Goal: Find specific page/section: Find specific page/section

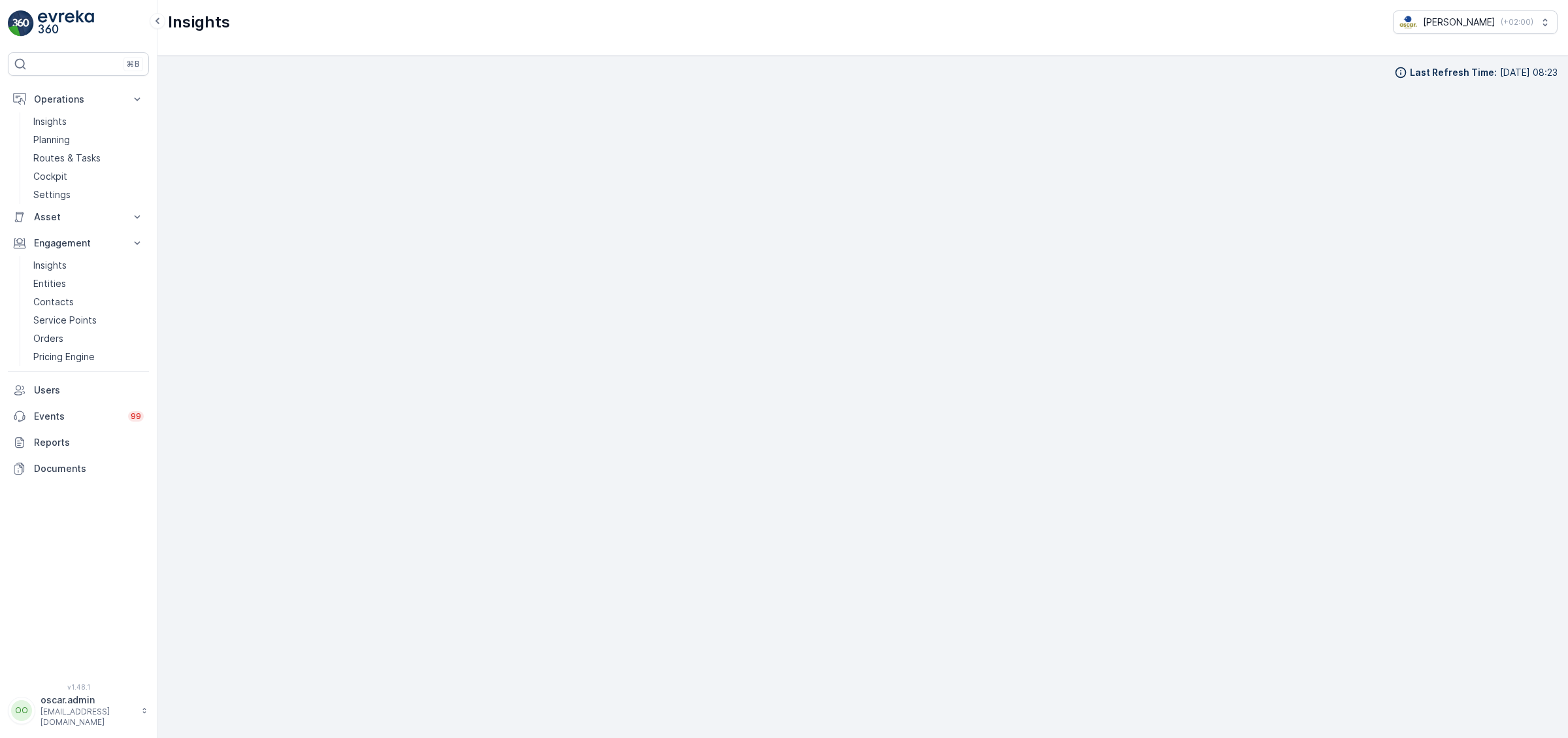
scroll to position [18, 0]
click at [60, 137] on p "Planning" at bounding box center [52, 140] width 37 height 13
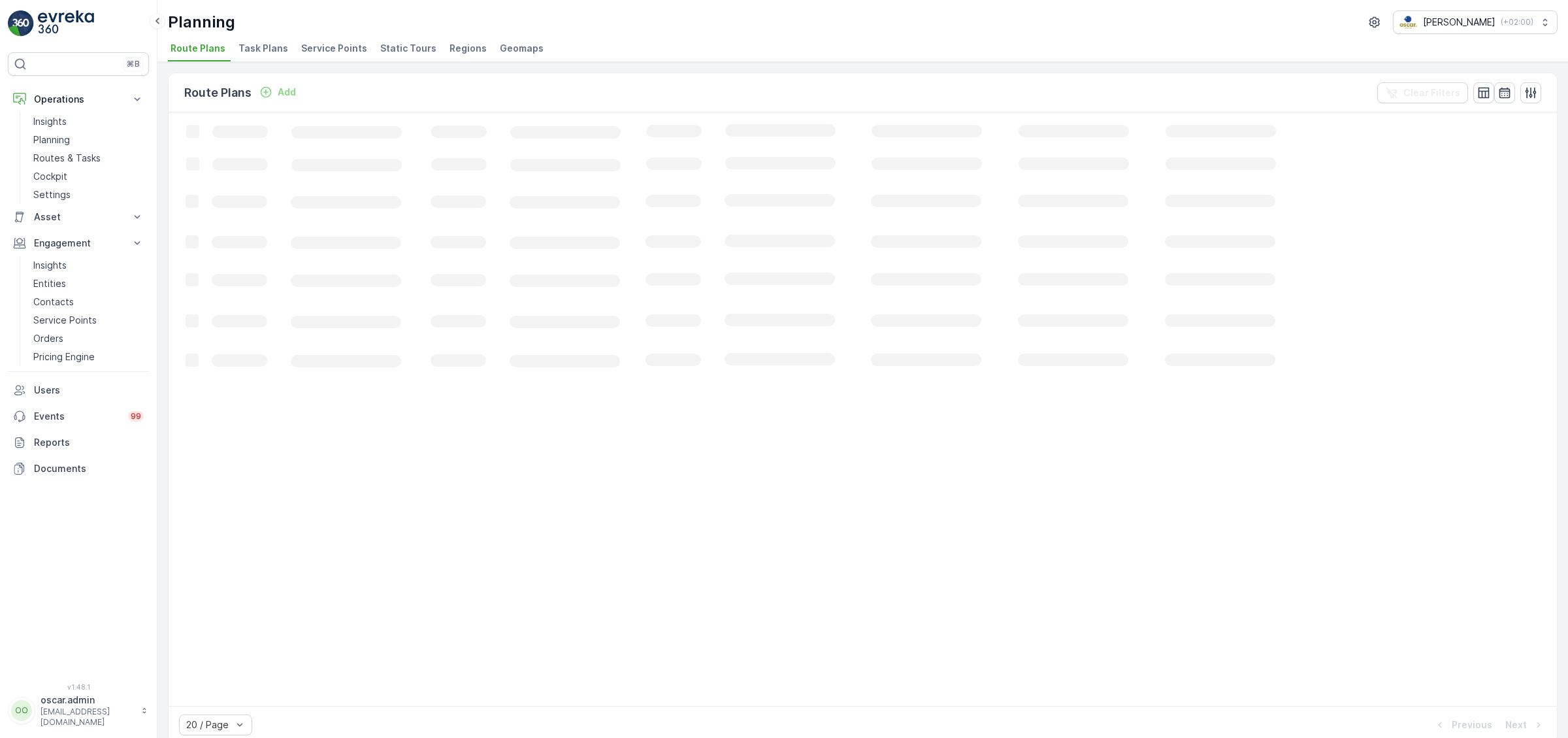
click at [312, 50] on span "Service Points" at bounding box center [334, 48] width 66 height 13
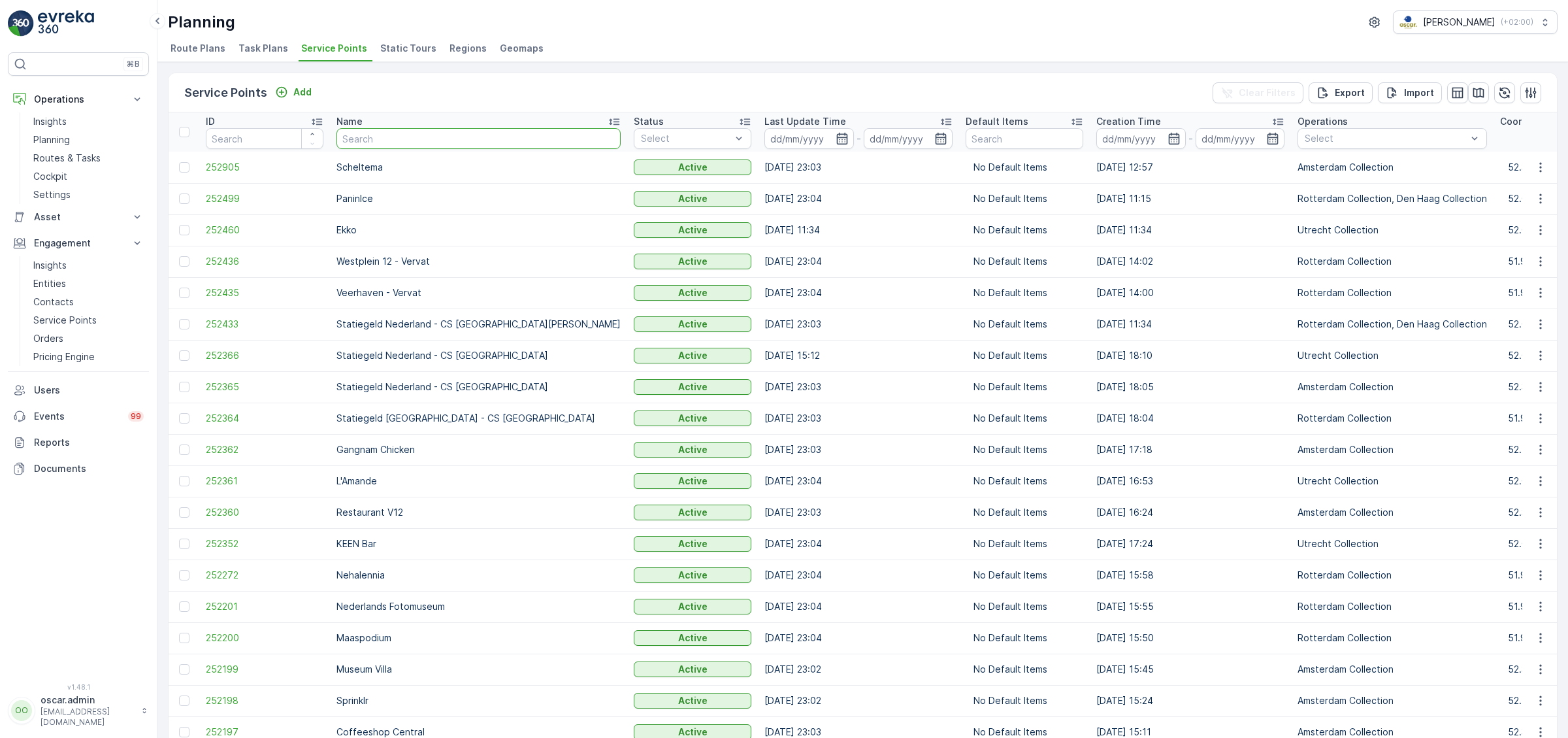
click at [444, 139] on input "text" at bounding box center [479, 138] width 284 height 21
type input "UU"
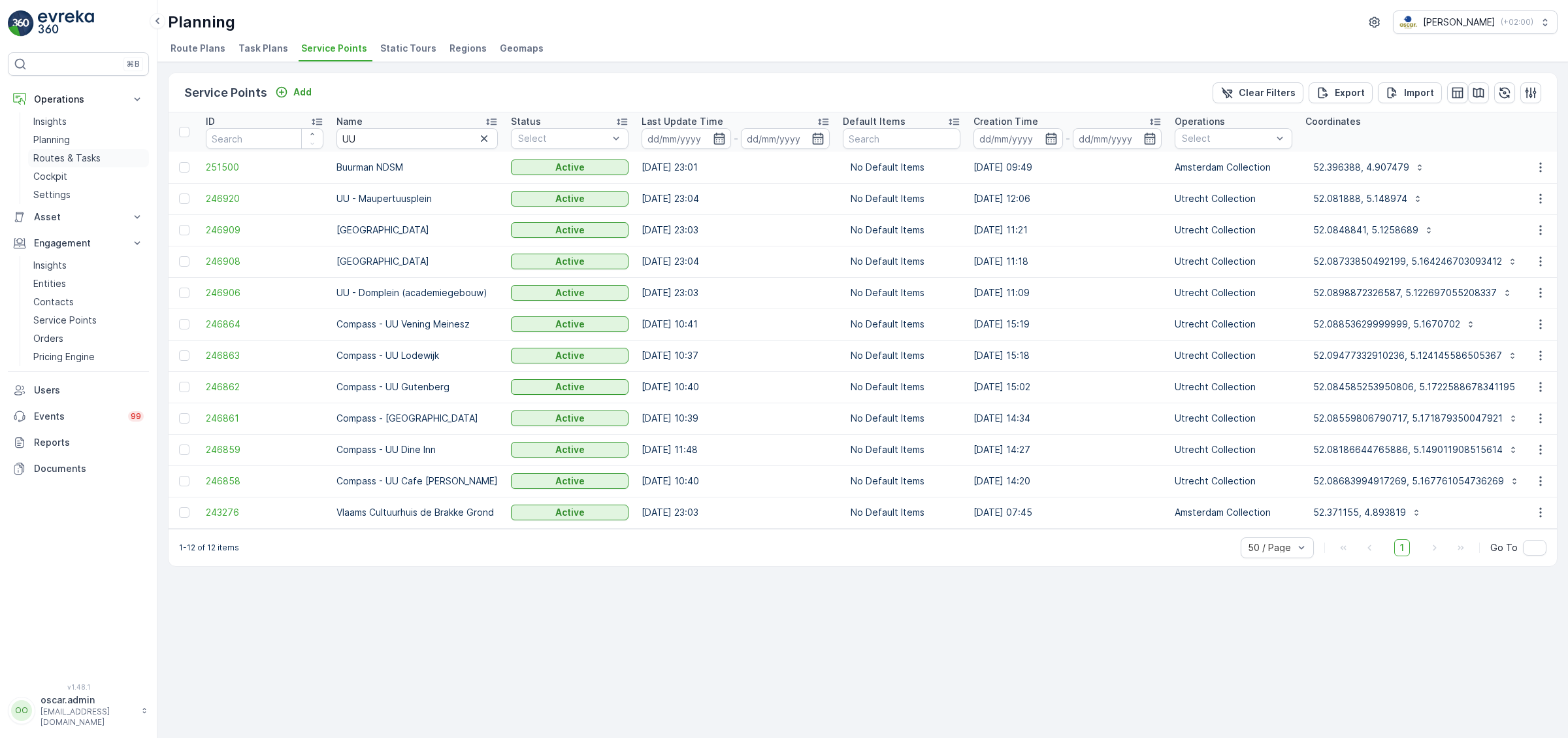
click at [83, 162] on p "Routes & Tasks" at bounding box center [67, 158] width 67 height 13
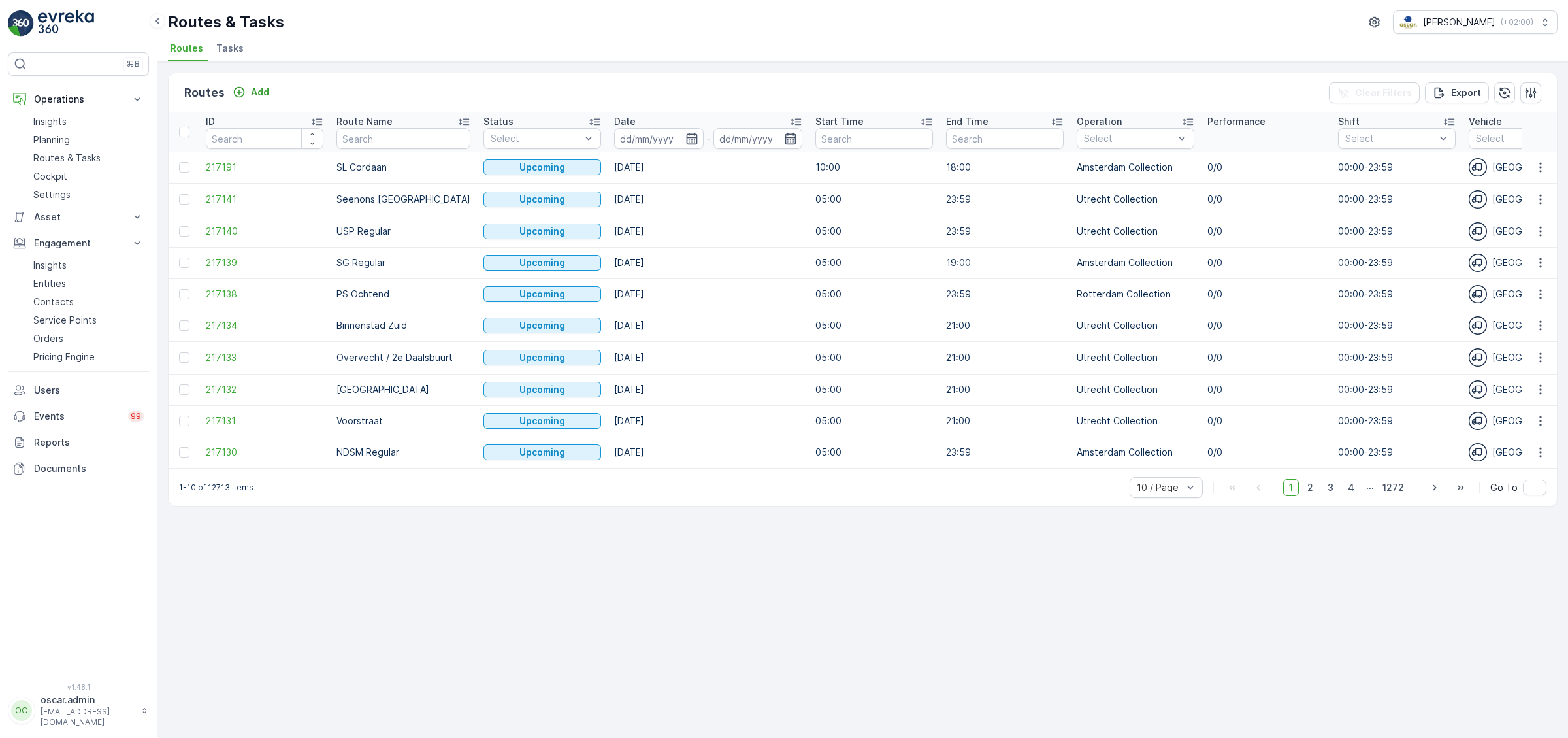
click at [228, 53] on span "Tasks" at bounding box center [230, 48] width 27 height 13
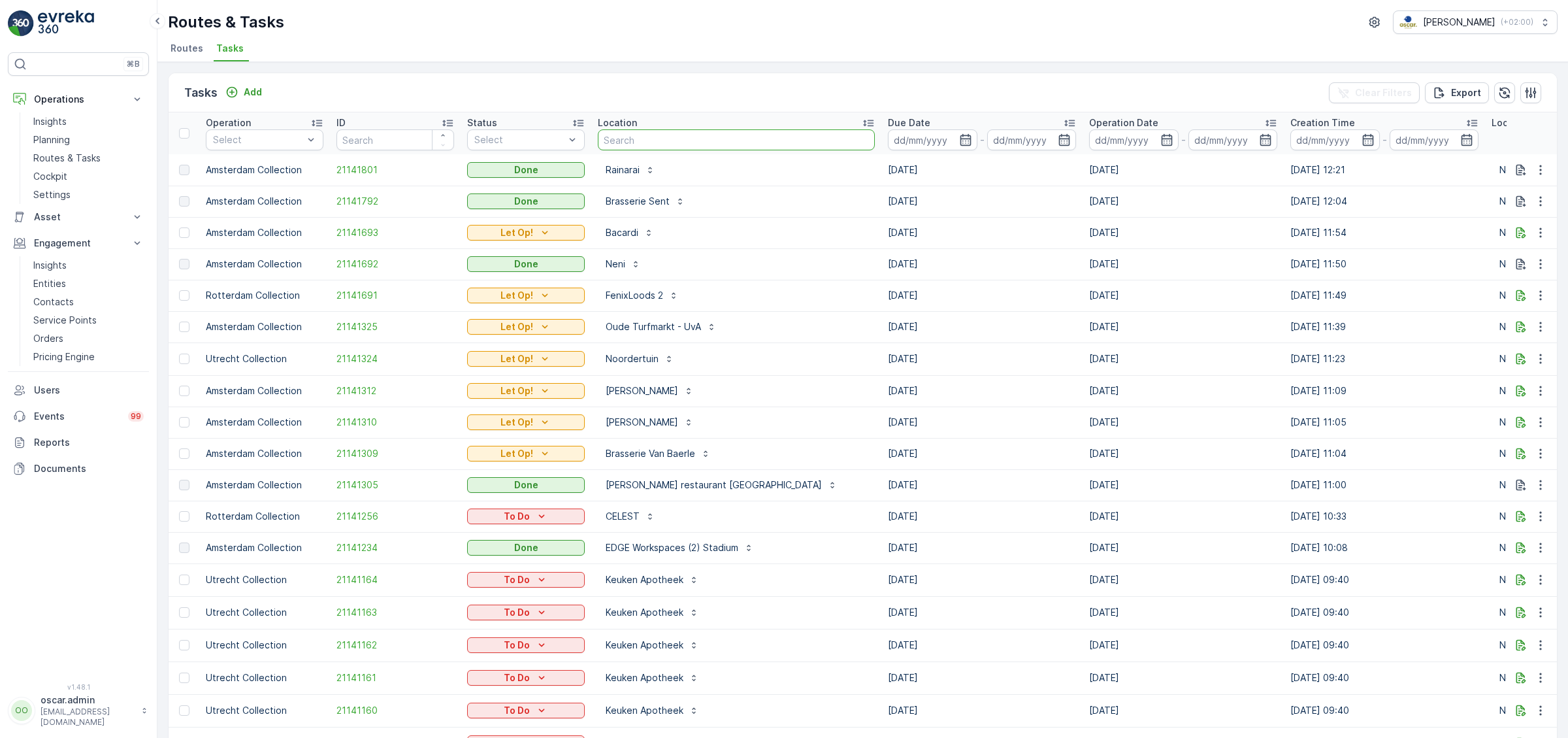
click at [652, 137] on input "text" at bounding box center [736, 140] width 277 height 21
type input "UU"
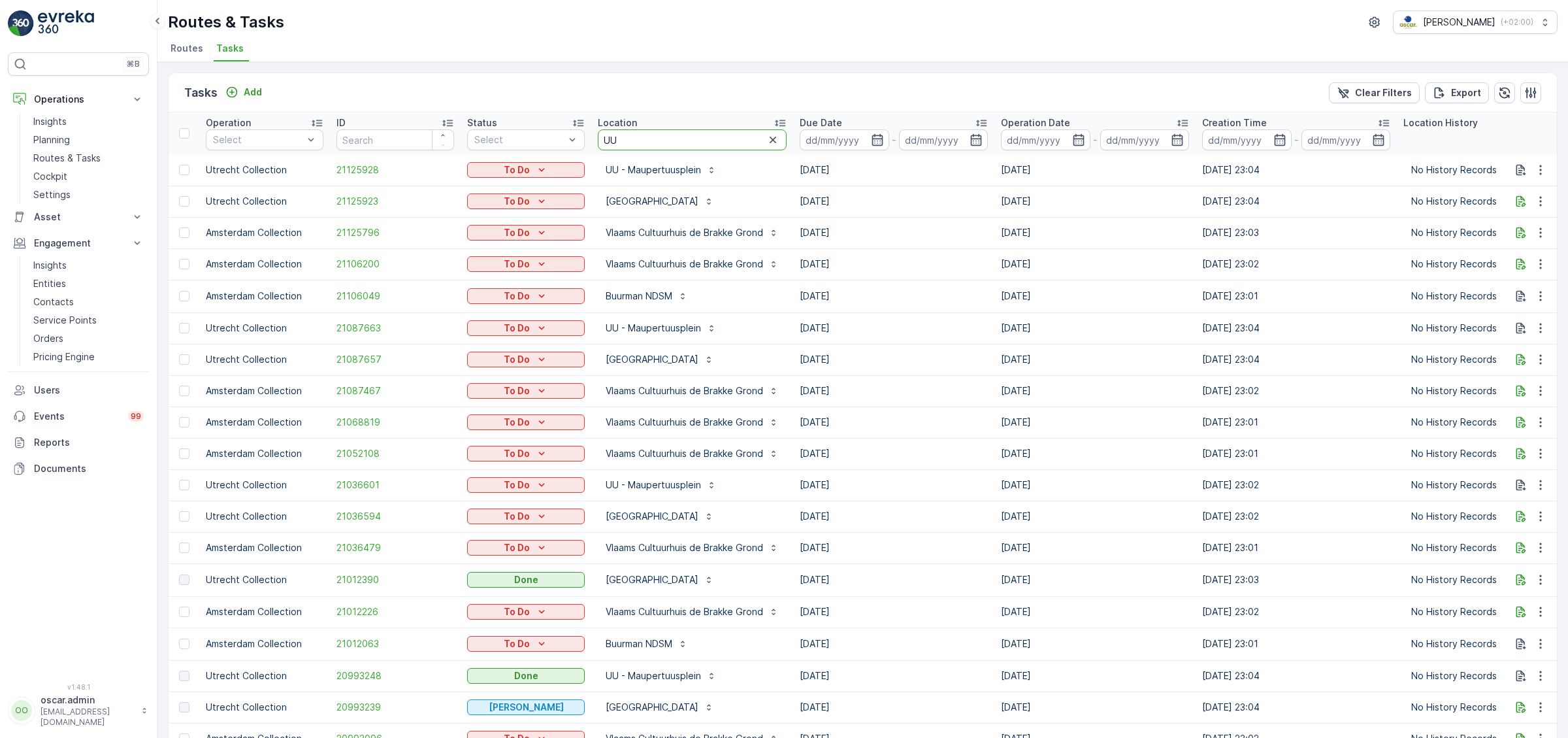
click at [637, 137] on input "UU" at bounding box center [693, 140] width 189 height 21
type input "UU -"
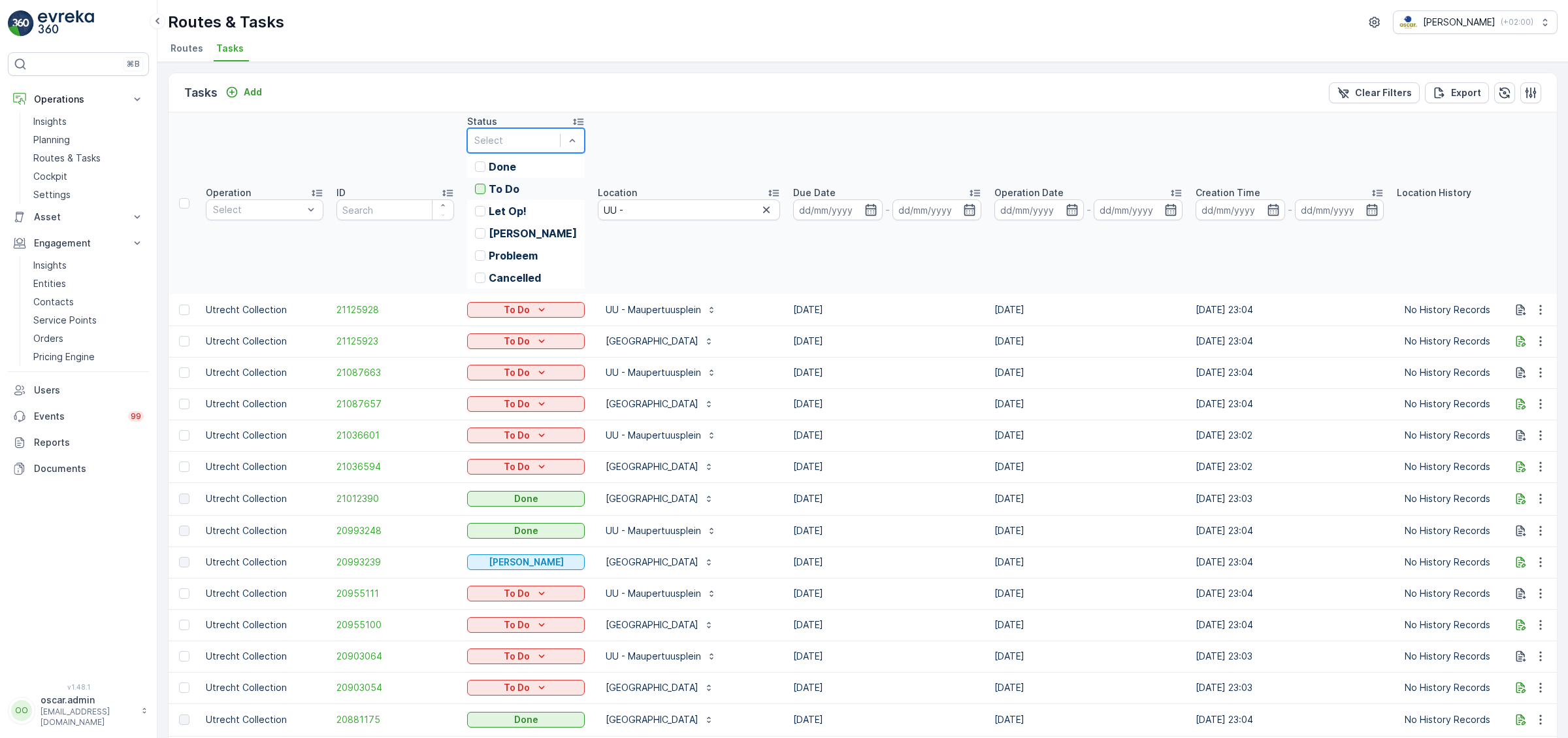
click at [478, 192] on div at bounding box center [479, 188] width 10 height 10
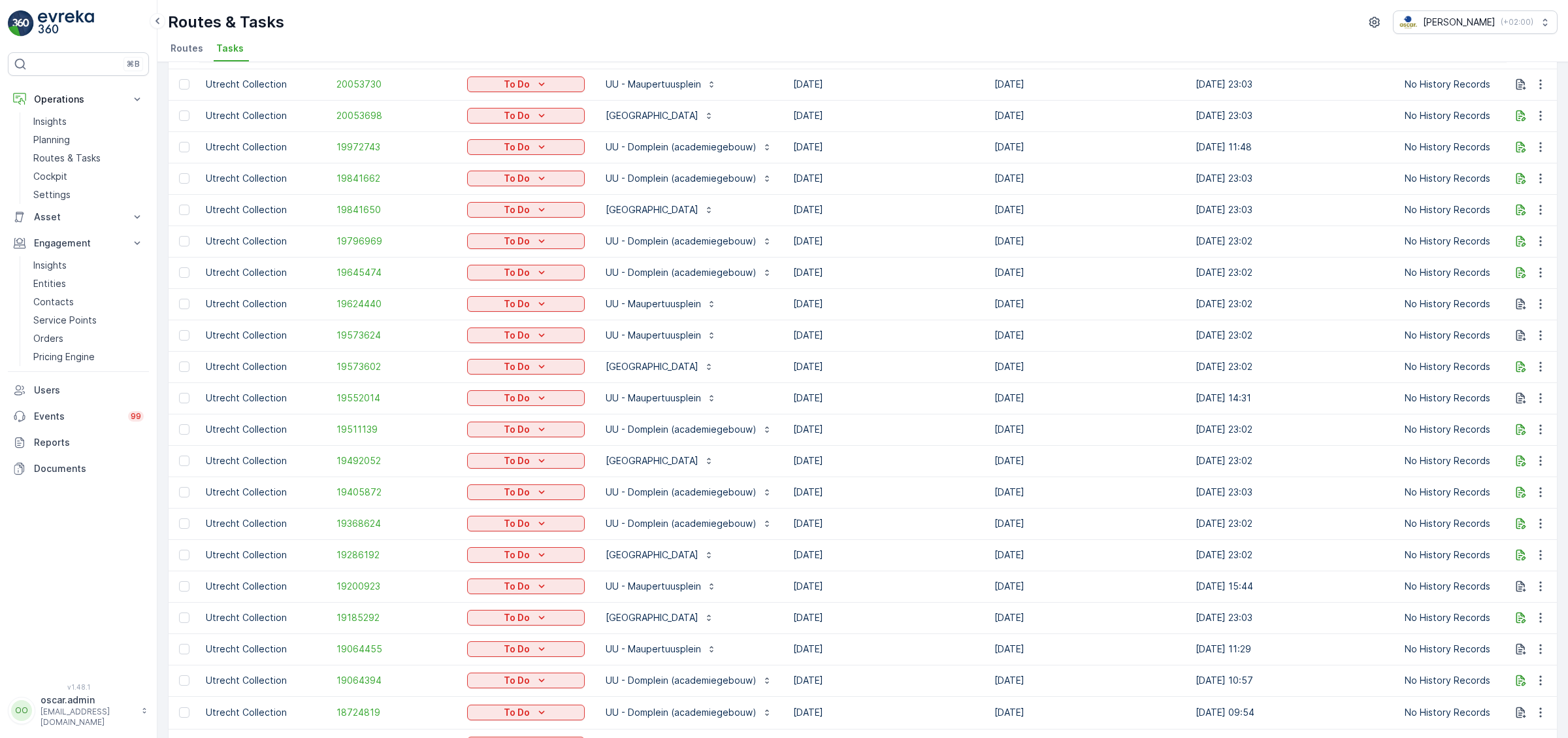
scroll to position [1032, 0]
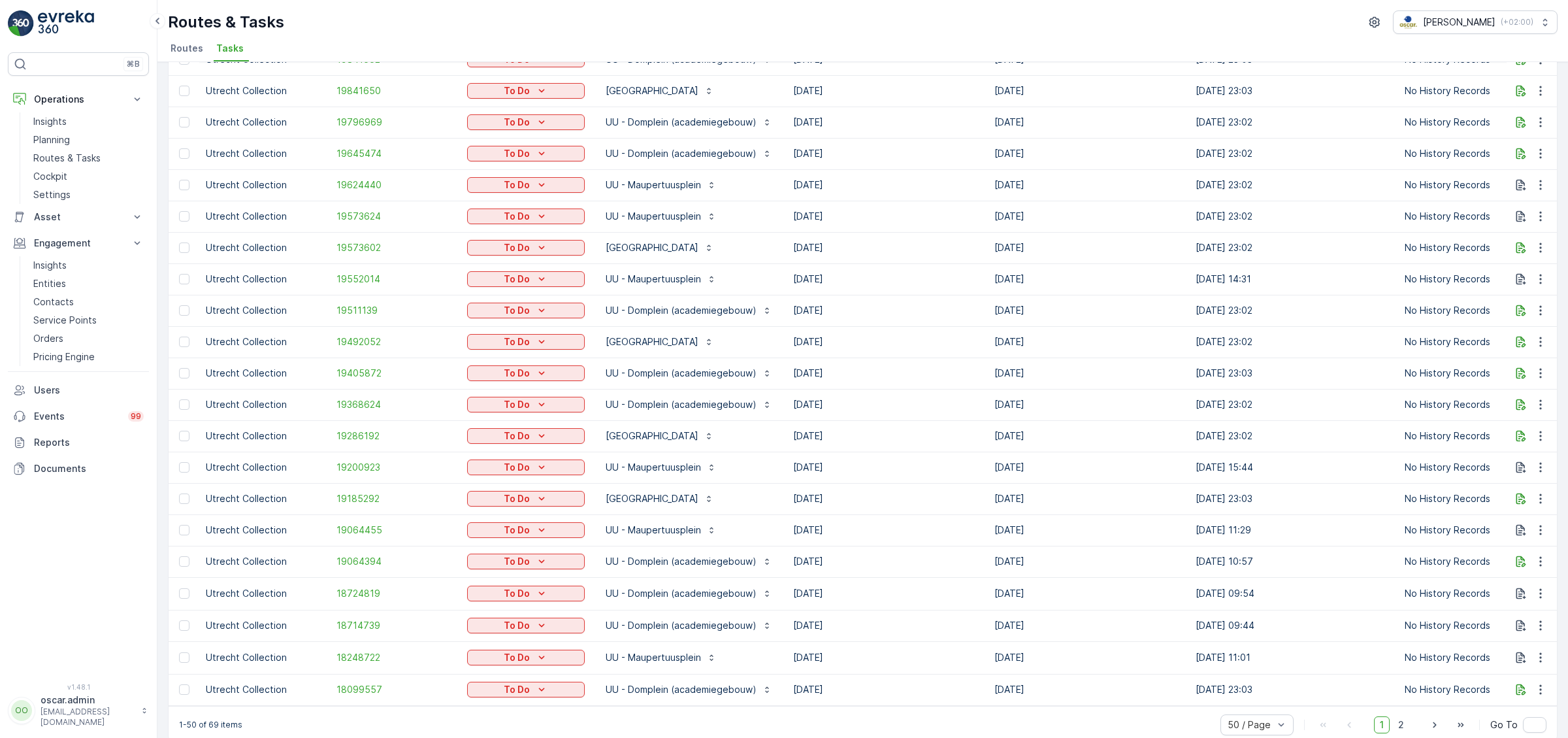
click at [1409, 718] on div "50 / Page 1 2 Go To" at bounding box center [1384, 725] width 326 height 21
click at [1406, 716] on span "2" at bounding box center [1401, 725] width 18 height 17
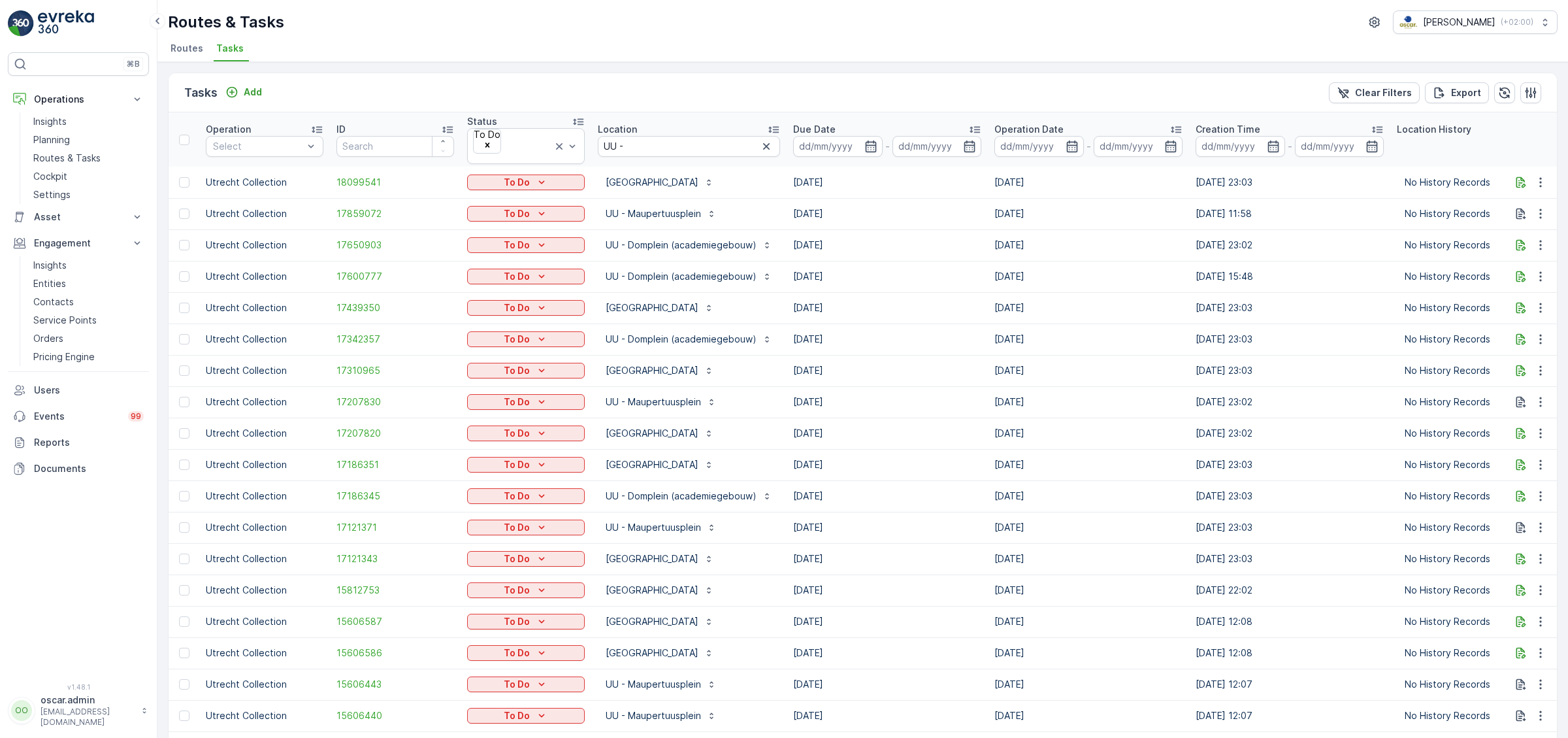
scroll to position [59, 0]
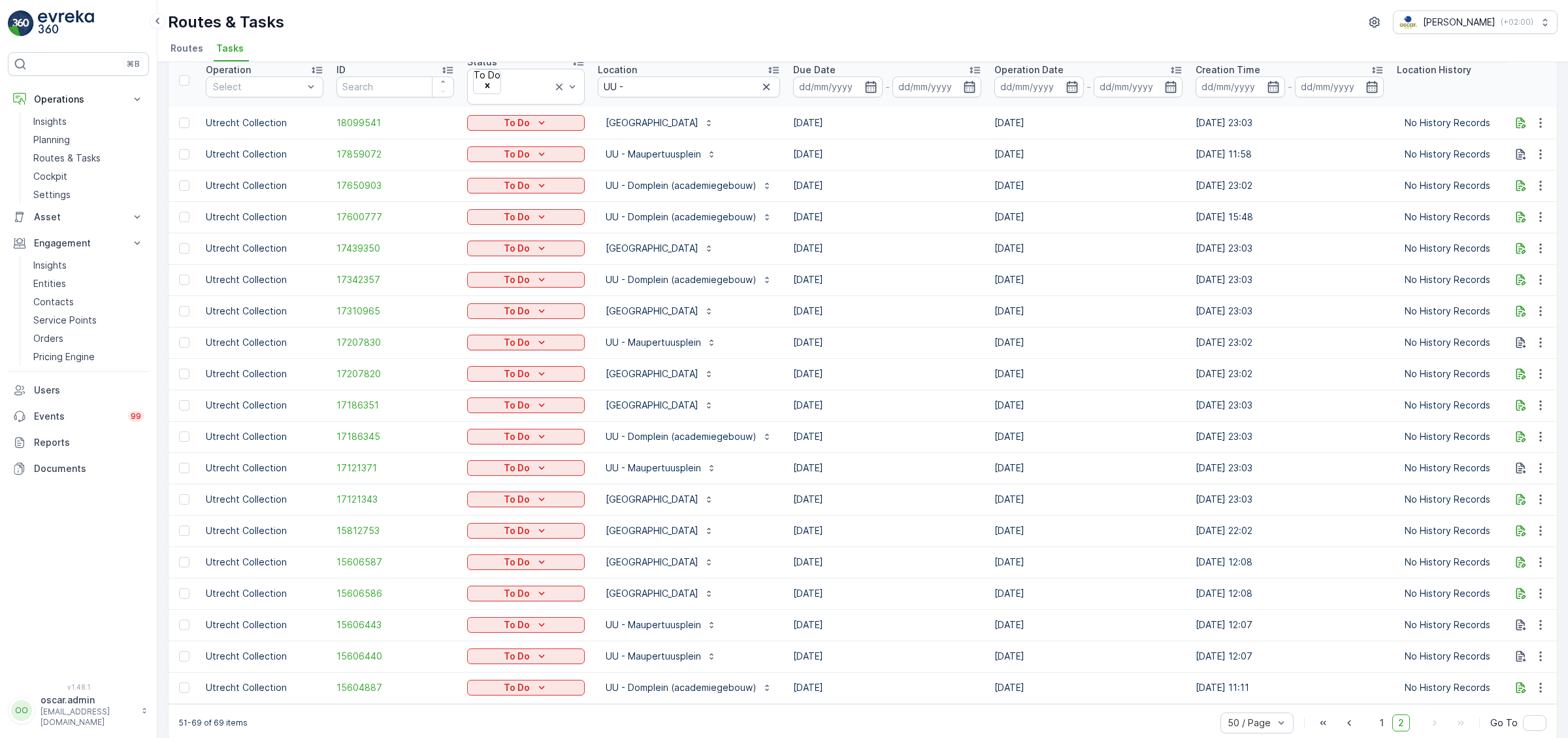
click at [1377, 716] on span "1" at bounding box center [1382, 723] width 16 height 17
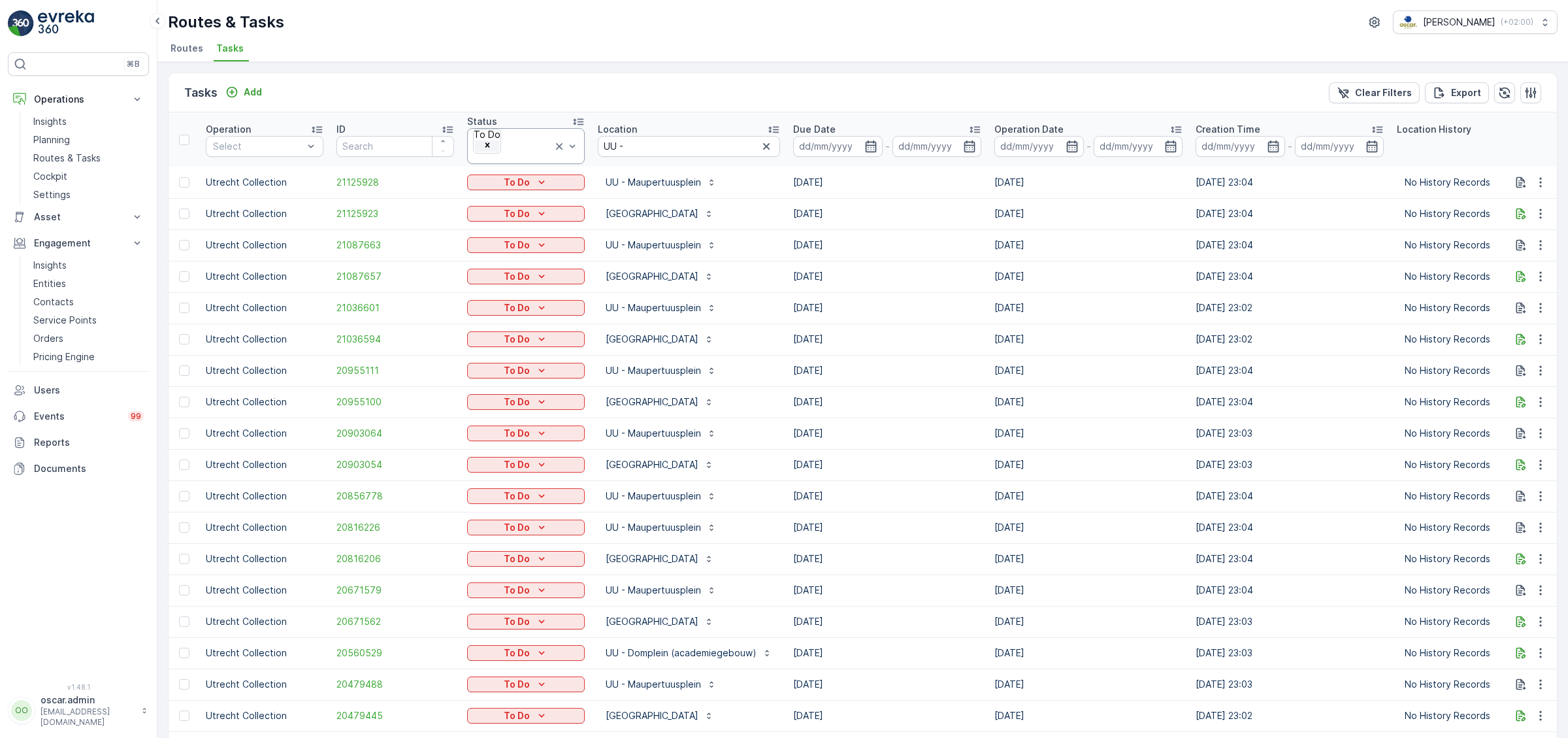
click at [490, 143] on icon "Remove To Do" at bounding box center [487, 145] width 5 height 5
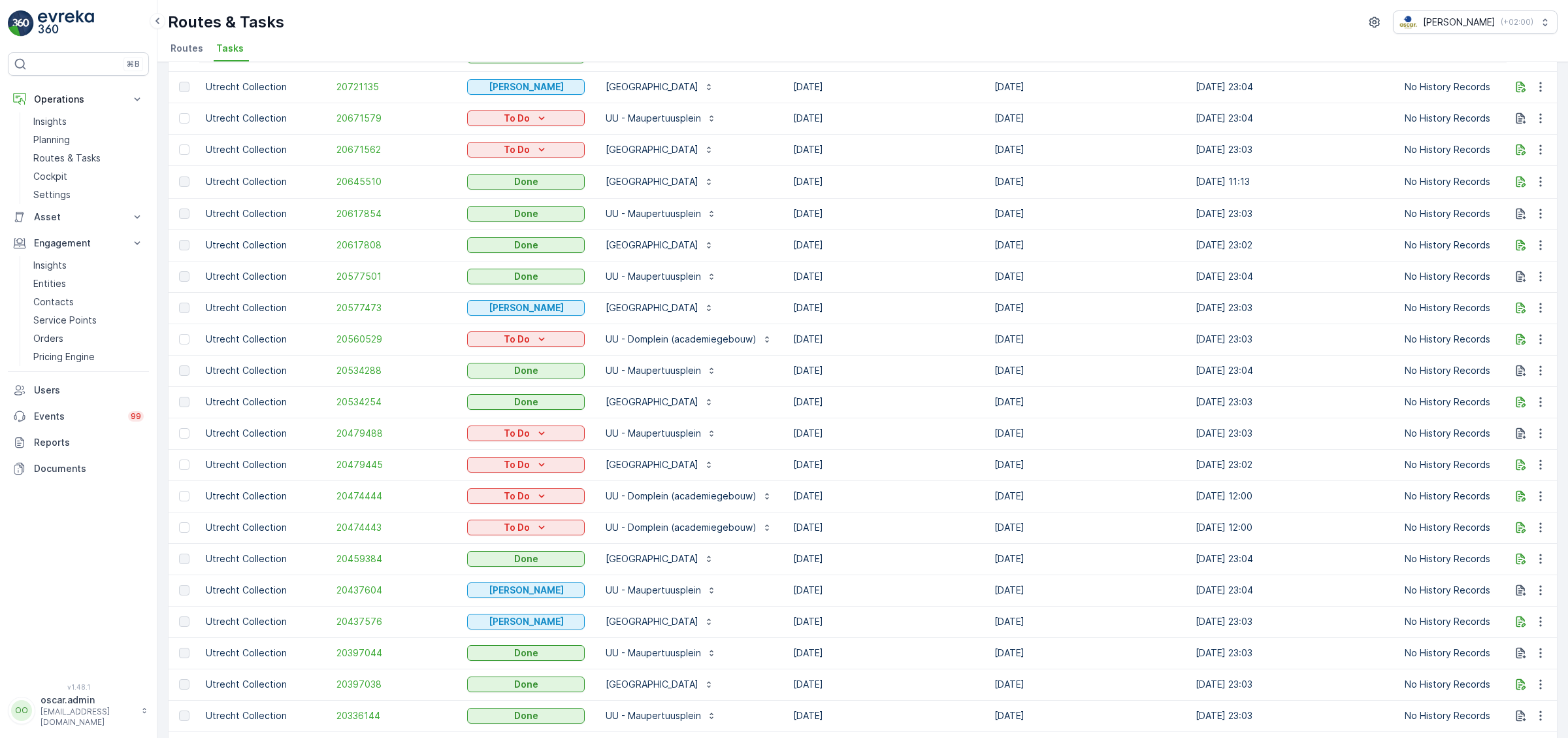
scroll to position [778, 0]
